Goal: Communication & Community: Share content

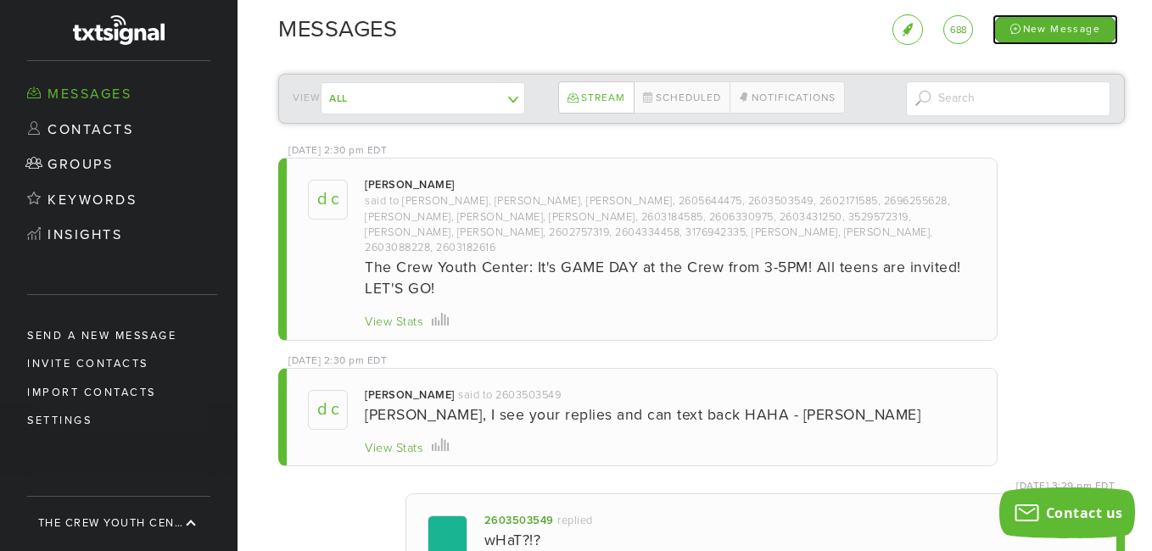
click at [1036, 30] on div "New Message" at bounding box center [1055, 29] width 126 height 30
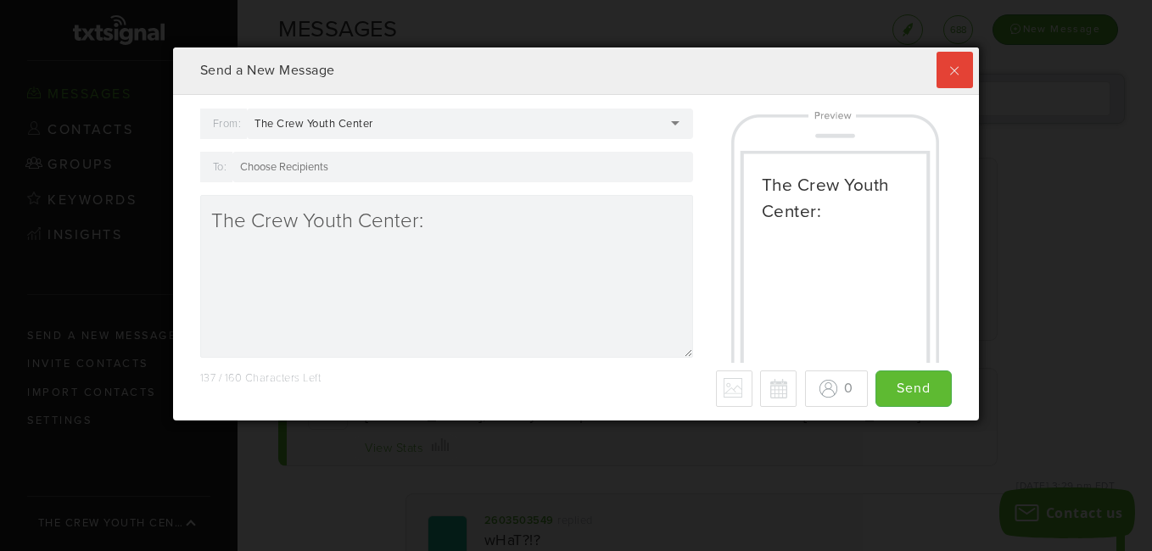
scroll to position [373, 797]
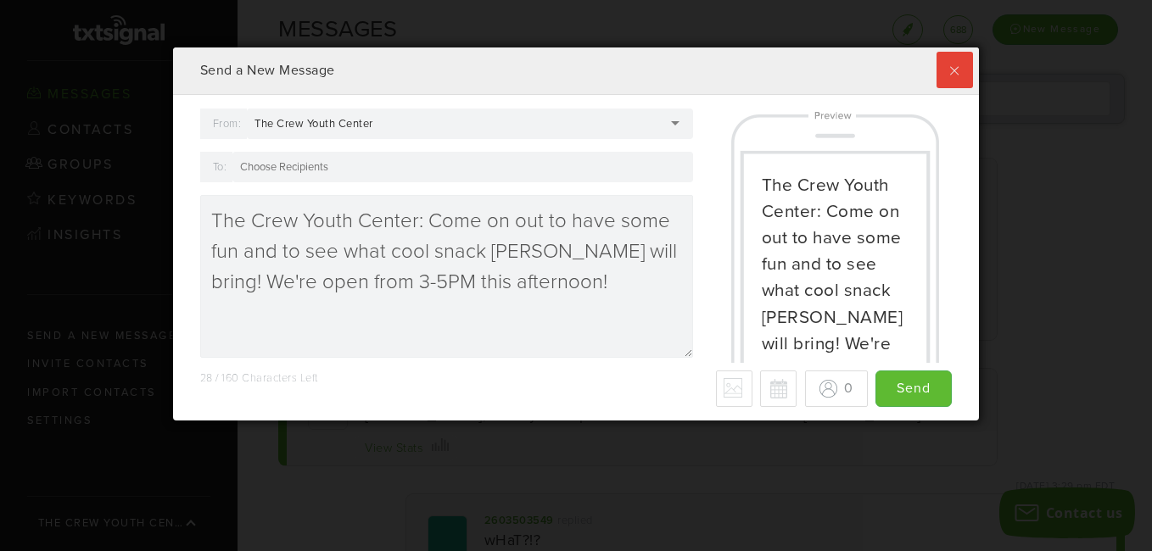
click at [427, 249] on textarea "The Crew Youth Center: Come on out to have some fun and to see what cool snack …" at bounding box center [446, 276] width 493 height 163
click at [545, 292] on textarea "The Crew Youth Center: Come on out to have some fun and to see what tasty snack…" at bounding box center [446, 276] width 493 height 163
type textarea "The Crew Youth Center: Come on out to have some fun and to see what tasty snack…"
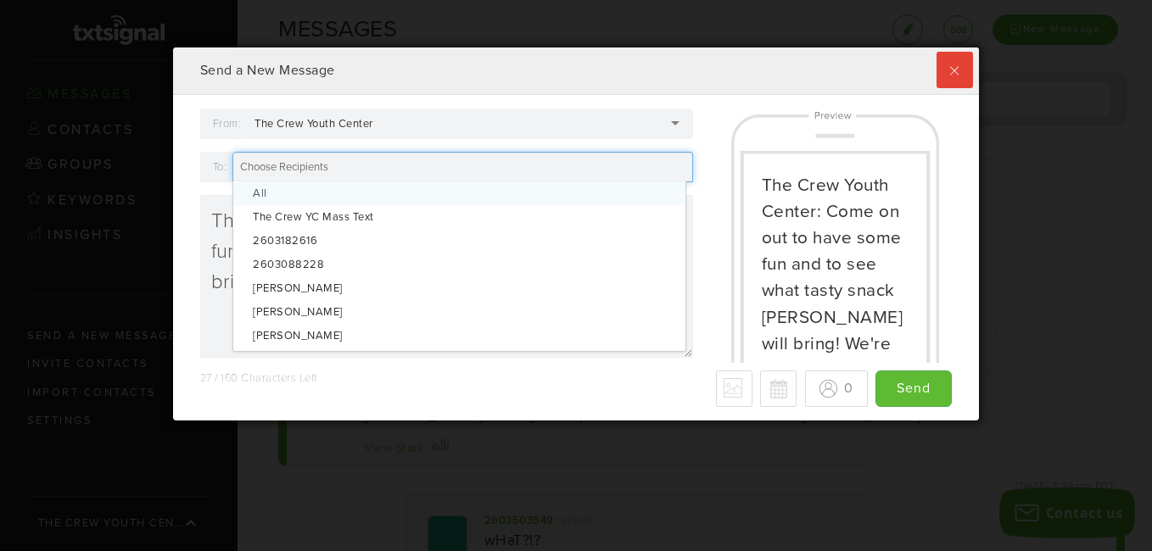
click at [384, 166] on div at bounding box center [462, 167] width 461 height 31
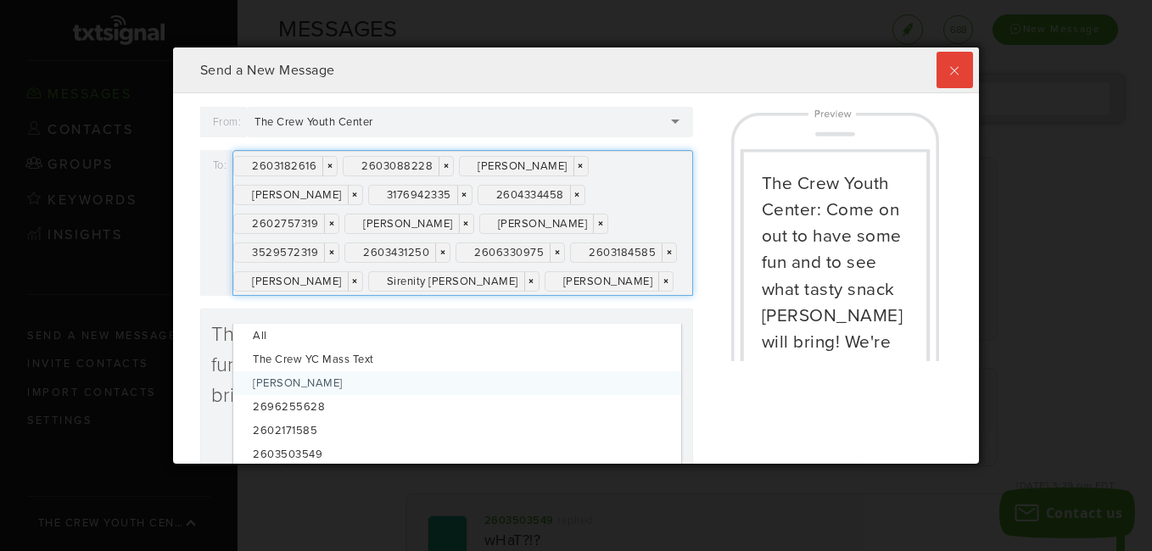
scroll to position [0, 0]
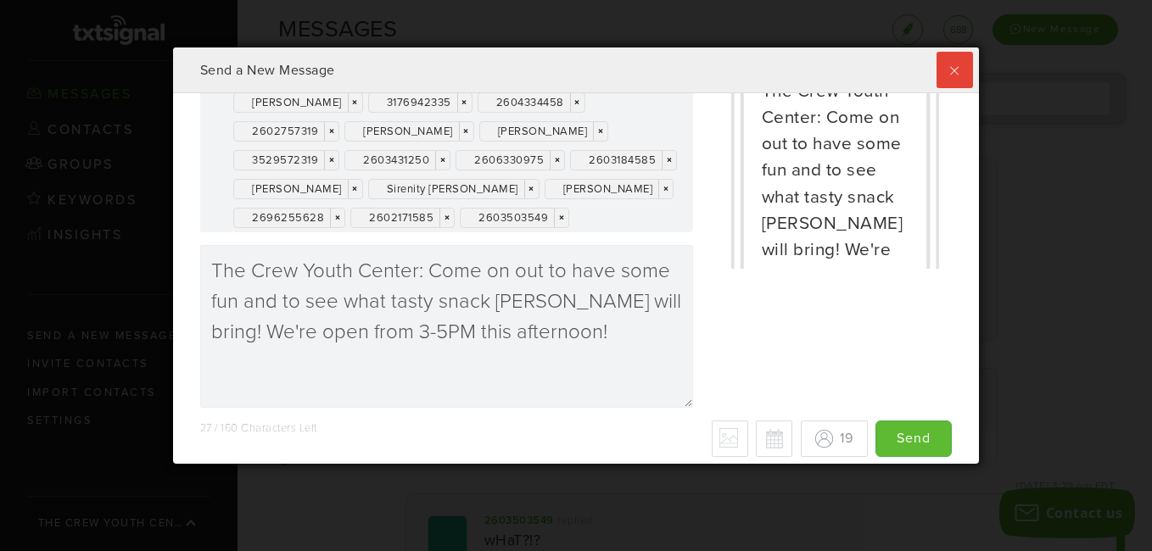
click at [426, 232] on div "2603182616 × × 2603088228 × × [PERSON_NAME] × × [PERSON_NAME] × × 3176942335 × …" at bounding box center [462, 145] width 461 height 175
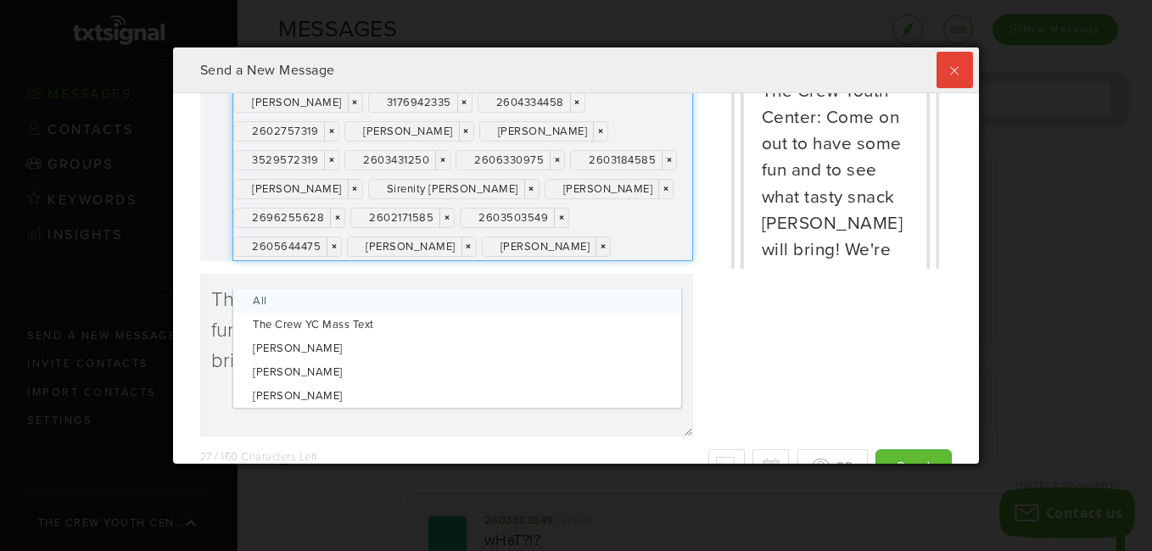
click at [206, 261] on div "To:" at bounding box center [216, 160] width 33 height 204
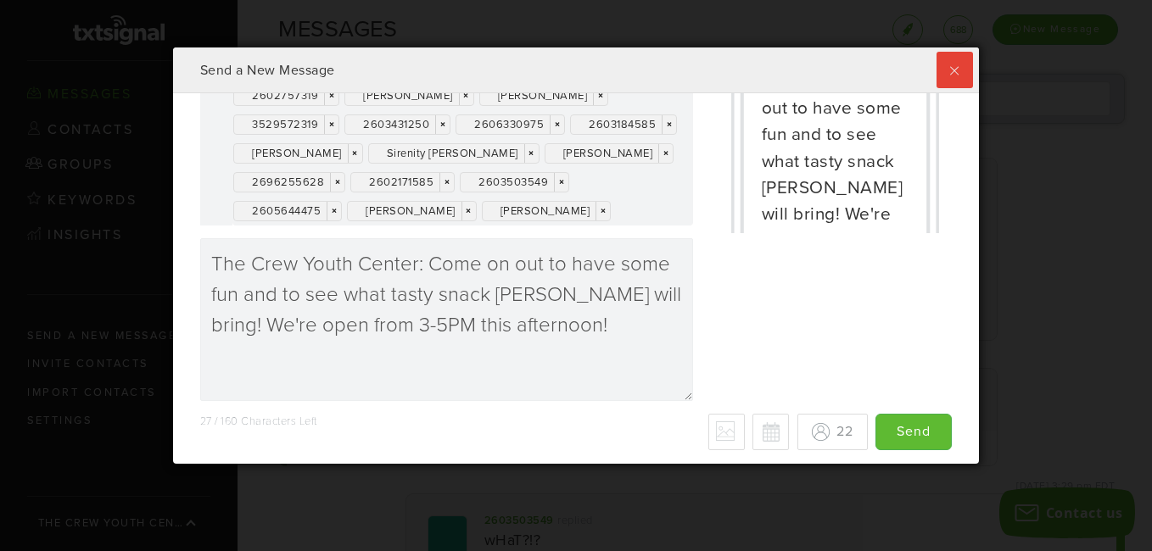
scroll to position [157, 0]
click at [752, 434] on button "Schedule for later" at bounding box center [770, 432] width 36 height 36
type input "Save"
click at [603, 437] on div "[DATE] Su Mo Tu We Th Fr Sa 31 1 2 3 4 5 6 7 8 9 10 11 12 13 14 15 16 17 18 19 …" at bounding box center [673, 431] width 235 height 37
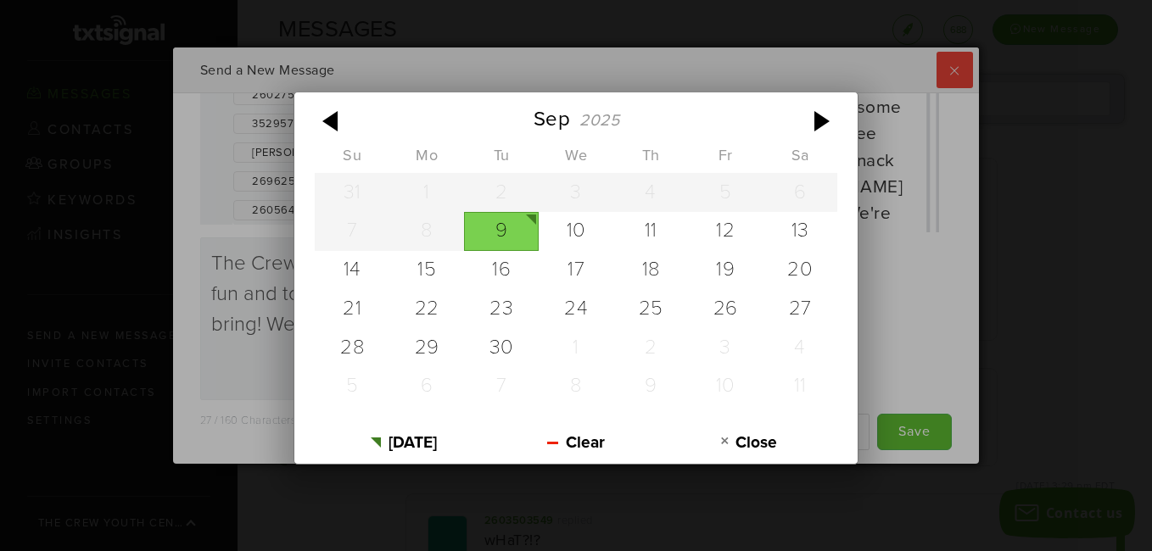
click at [510, 238] on div "9" at bounding box center [501, 231] width 75 height 39
type input "[DATE]"
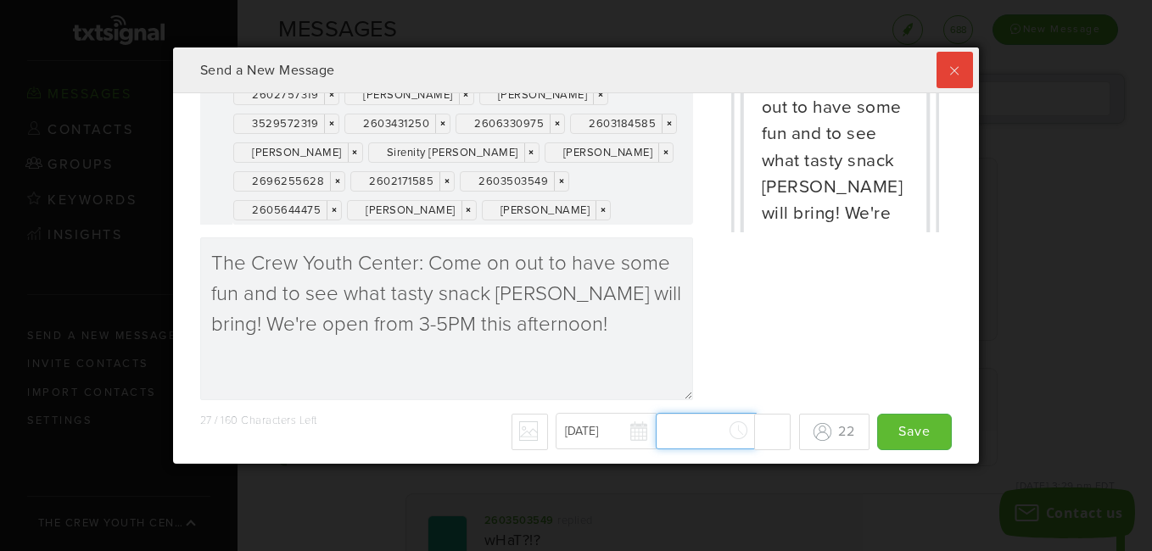
click at [689, 442] on div "[DATE] [DATE] Su Mo Tu We Th Fr Sa 31 1 2 3 4 5 6 7 8 9 10 11 12 13 14 15 16 17…" at bounding box center [673, 431] width 235 height 37
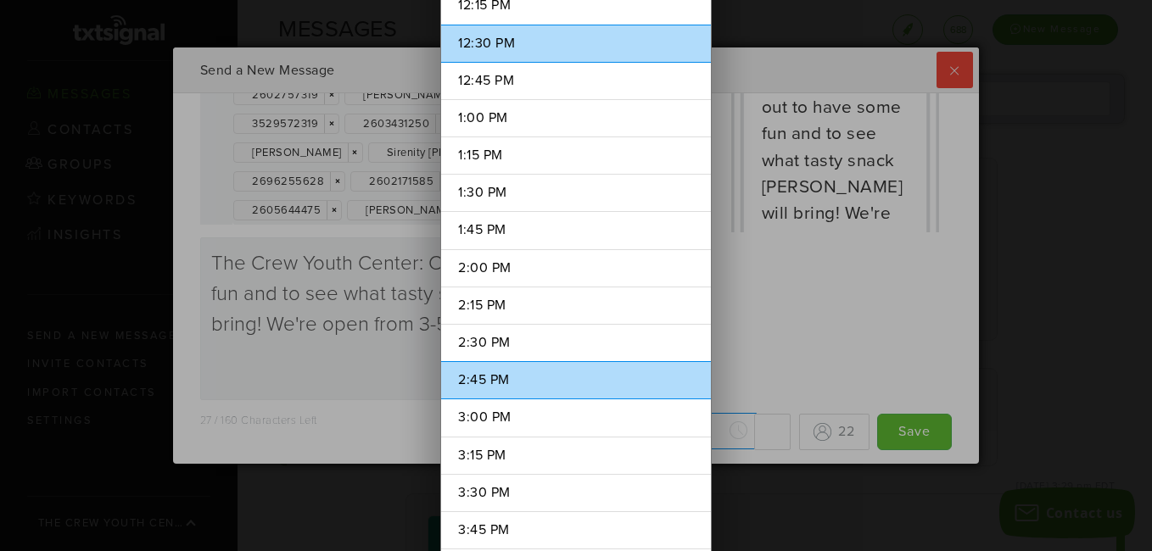
click at [513, 372] on li "2:45 PM" at bounding box center [576, 380] width 270 height 38
type input "2:45 PM"
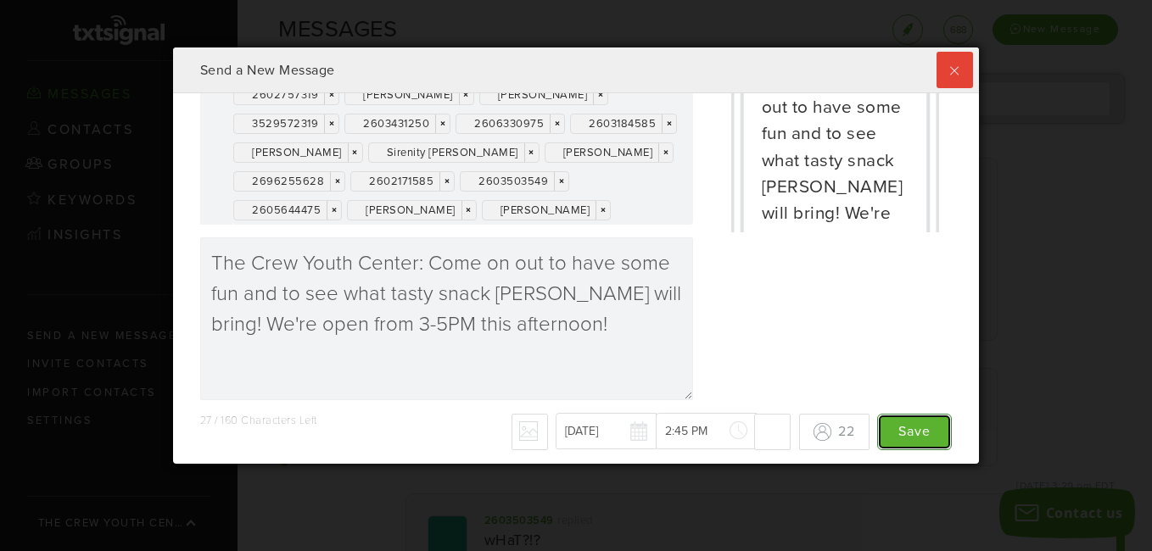
click at [909, 433] on input "Save" at bounding box center [914, 432] width 75 height 36
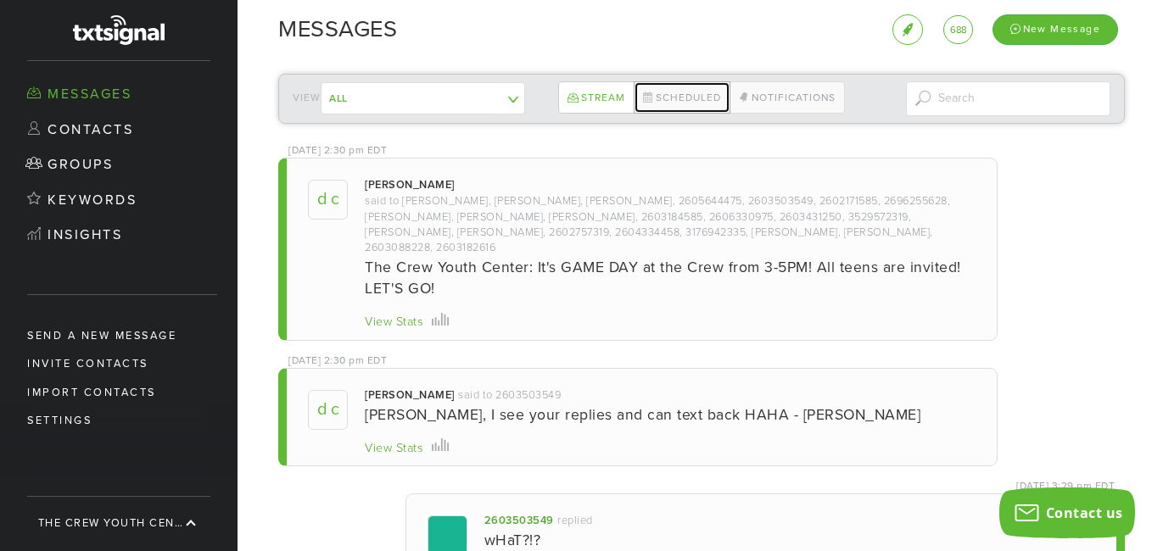
click at [656, 92] on link "Scheduled" at bounding box center [682, 97] width 97 height 32
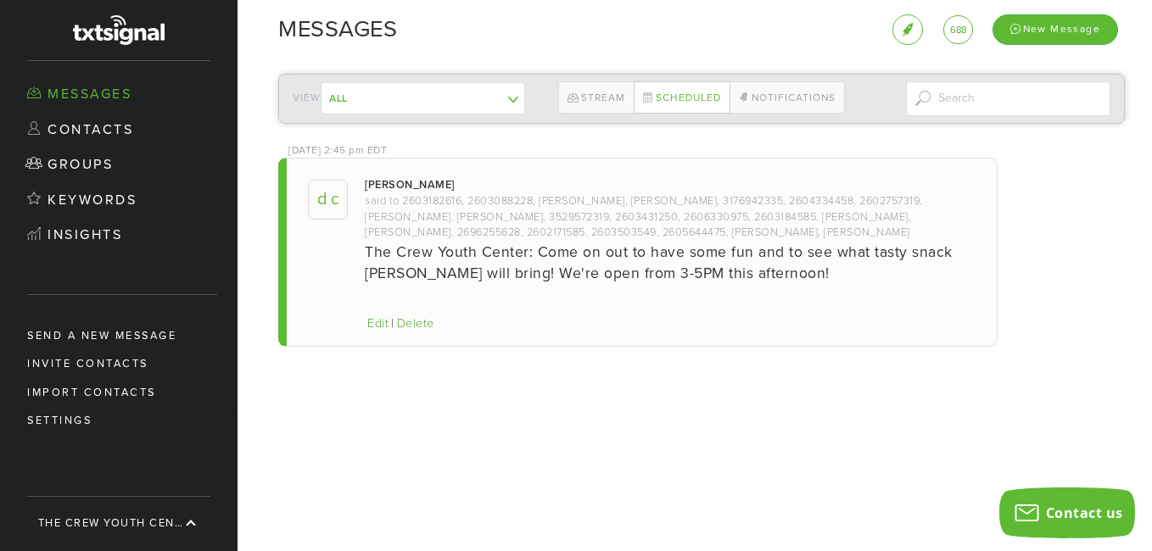
scroll to position [416, 797]
